Goal: Transaction & Acquisition: Purchase product/service

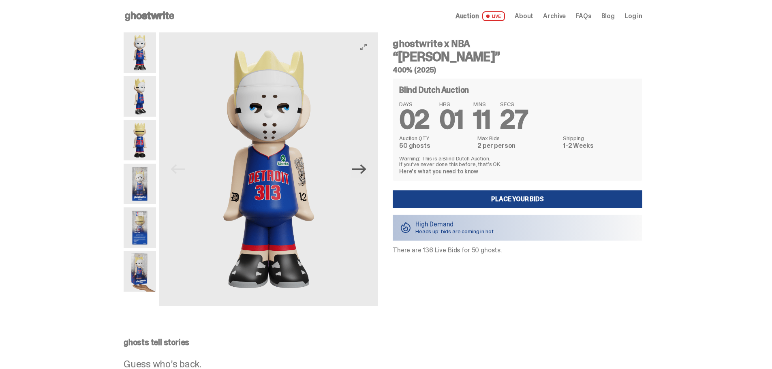
click at [366, 168] on icon "Next" at bounding box center [359, 169] width 14 height 10
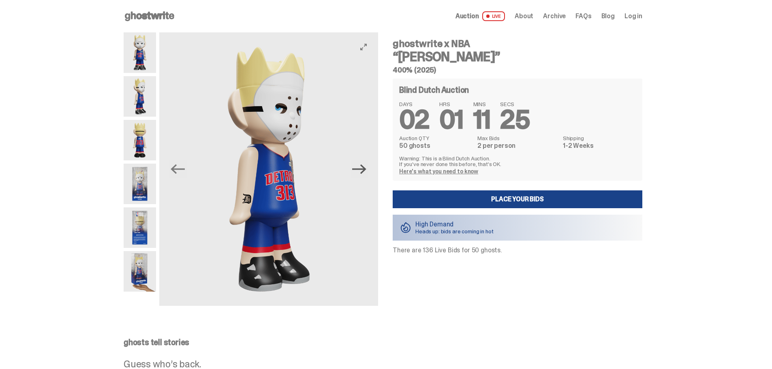
click at [366, 168] on icon "Next" at bounding box center [359, 169] width 14 height 10
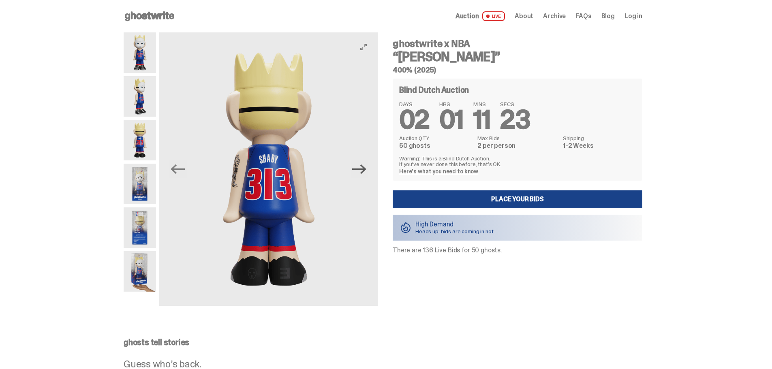
click at [366, 168] on icon "Next" at bounding box center [359, 169] width 14 height 10
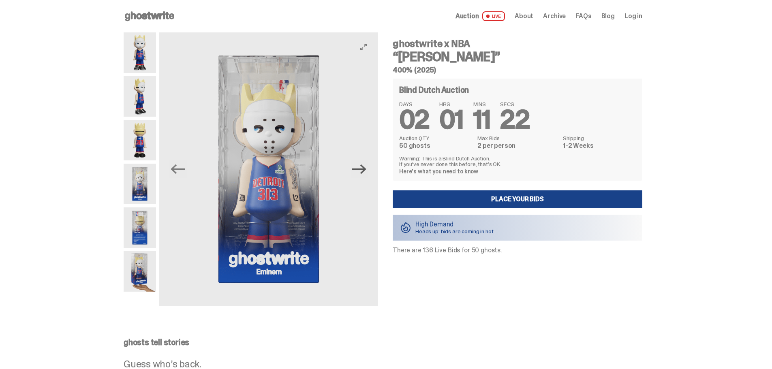
click at [366, 168] on icon "Next" at bounding box center [359, 169] width 14 height 10
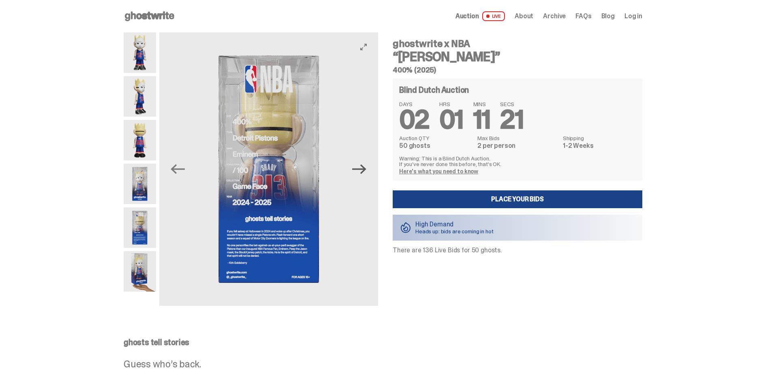
click at [366, 168] on icon "Next" at bounding box center [359, 169] width 14 height 10
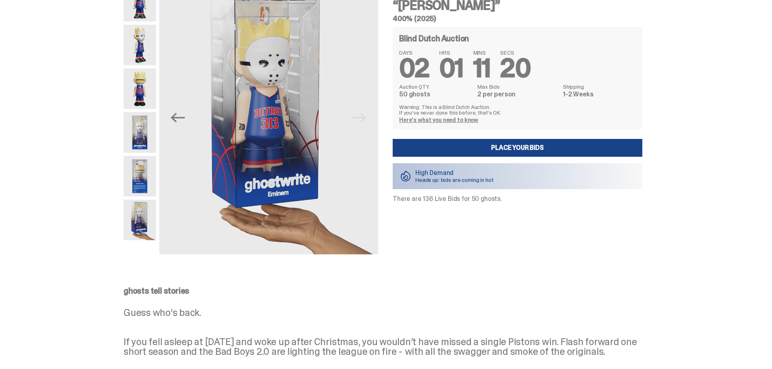
scroll to position [162, 0]
